Goal: Find specific page/section: Find specific page/section

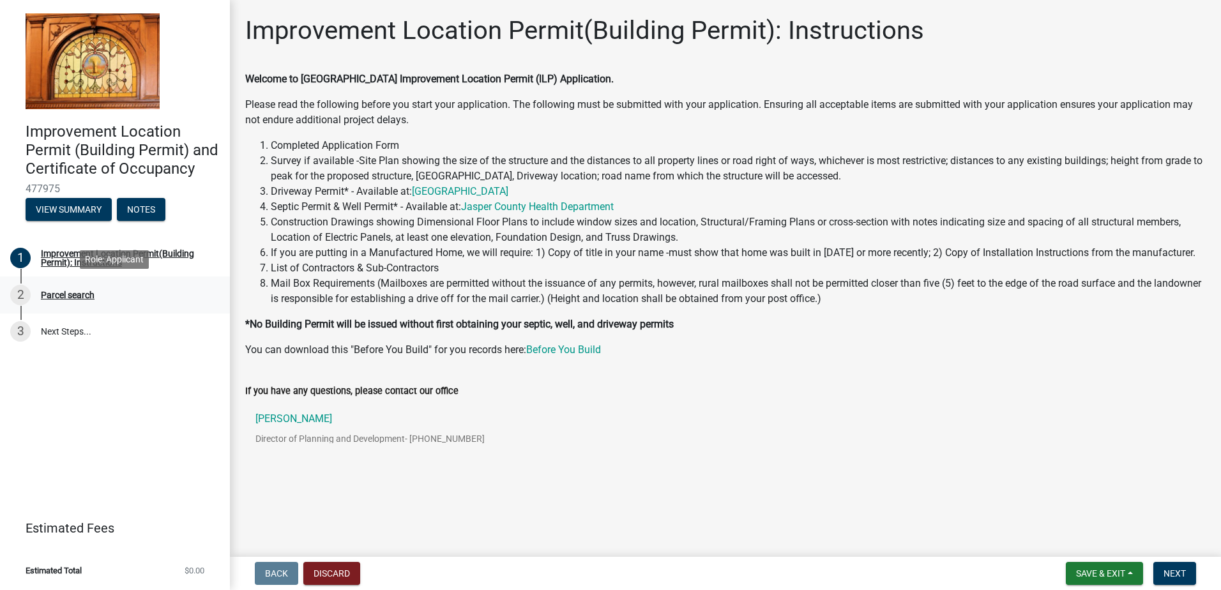
click at [70, 294] on div "Parcel search" at bounding box center [68, 295] width 54 height 9
click at [1169, 572] on span "Next" at bounding box center [1175, 573] width 22 height 10
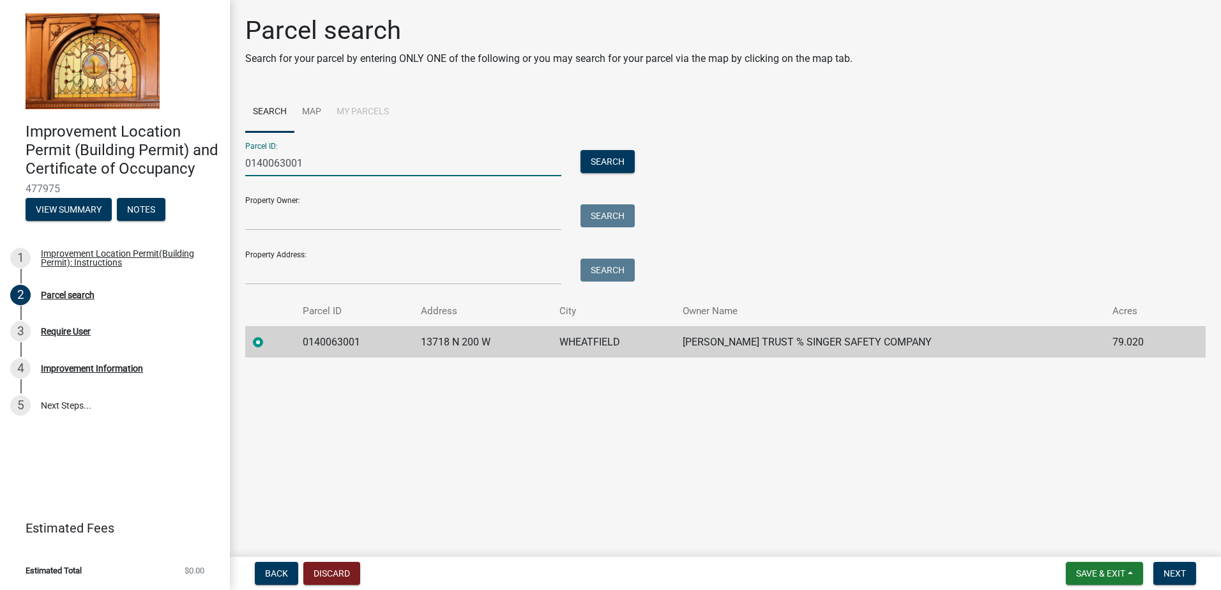
click at [307, 163] on input "0140063001" at bounding box center [403, 163] width 316 height 26
type input "014006301"
click at [598, 162] on button "Search" at bounding box center [608, 161] width 54 height 23
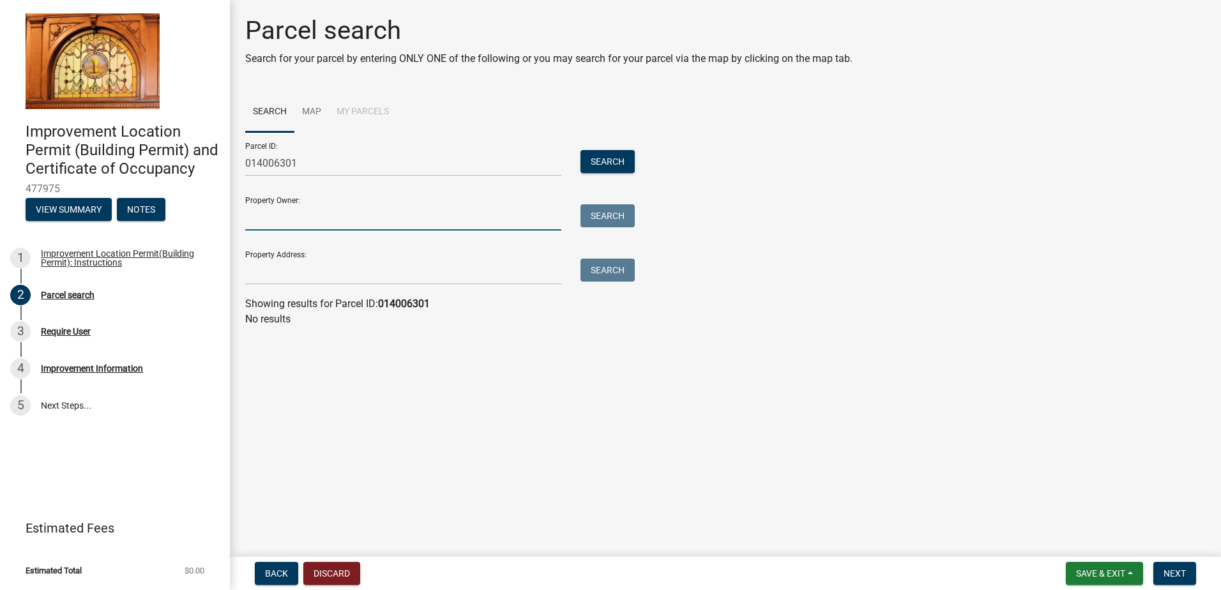
click at [285, 213] on input "Property Owner:" at bounding box center [403, 217] width 316 height 26
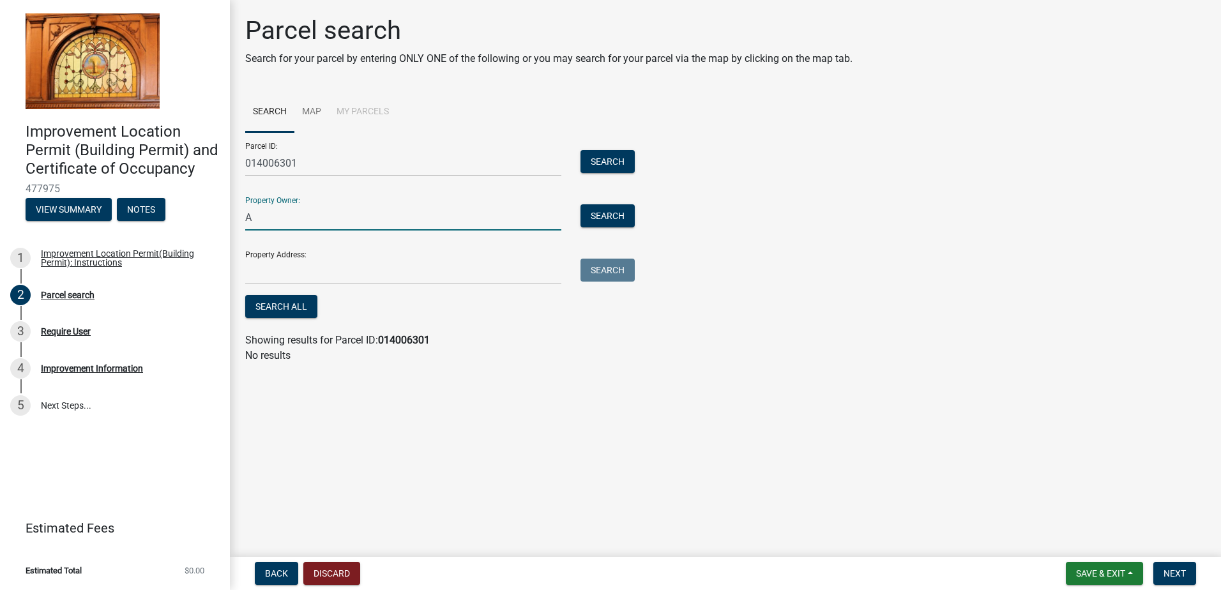
type input "[PERSON_NAME]"
click at [604, 213] on button "Search" at bounding box center [608, 215] width 54 height 23
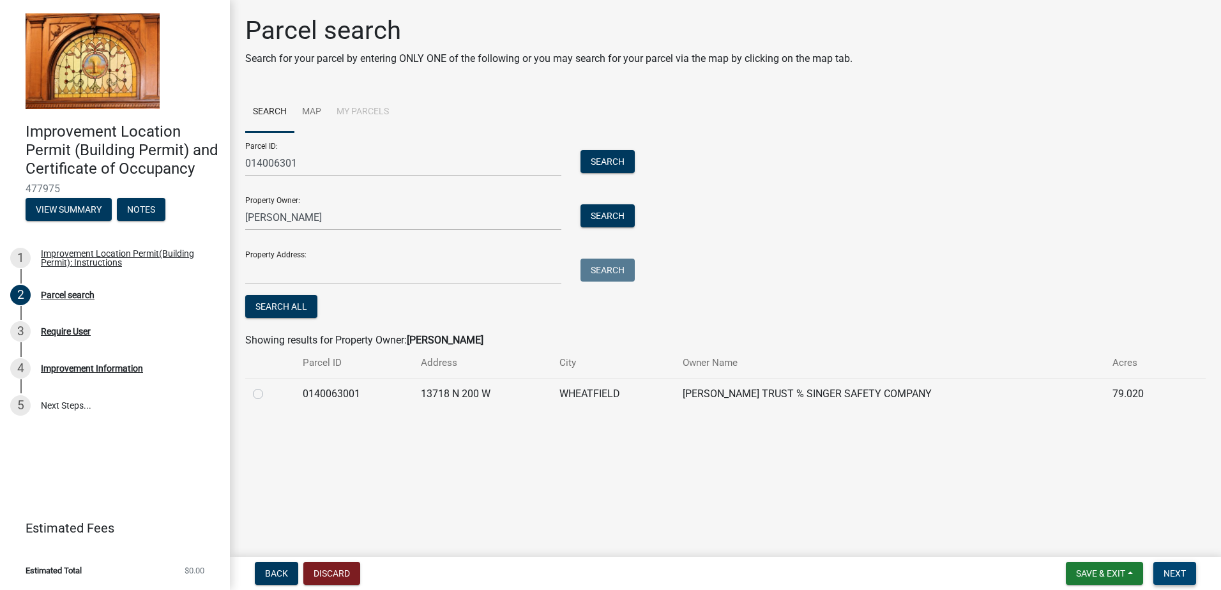
click at [1177, 565] on button "Next" at bounding box center [1174, 573] width 43 height 23
click at [1174, 573] on span "Next" at bounding box center [1175, 573] width 22 height 10
